Goal: Register for event/course: Register for event/course

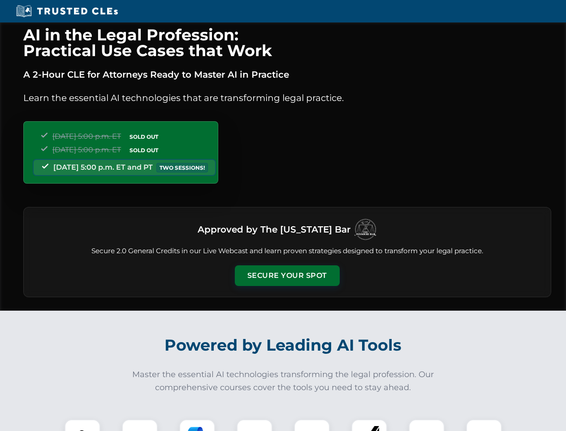
click at [287, 275] on button "Secure Your Spot" at bounding box center [287, 275] width 105 height 21
click at [83, 425] on img at bounding box center [83, 437] width 26 height 26
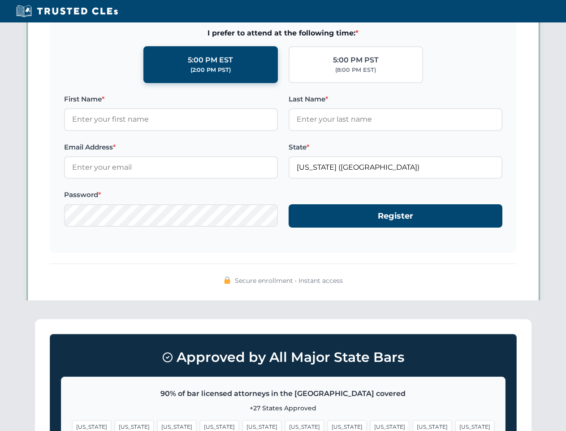
click at [328, 425] on span "[US_STATE]" at bounding box center [347, 426] width 39 height 13
click at [413, 425] on span "[US_STATE]" at bounding box center [432, 426] width 39 height 13
